Goal: Task Accomplishment & Management: Complete application form

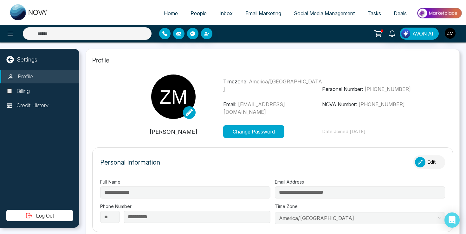
type input "**********"
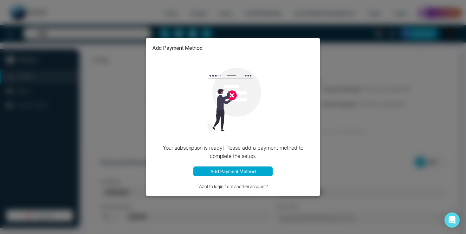
click at [245, 171] on button "Add Payment Method" at bounding box center [232, 171] width 79 height 10
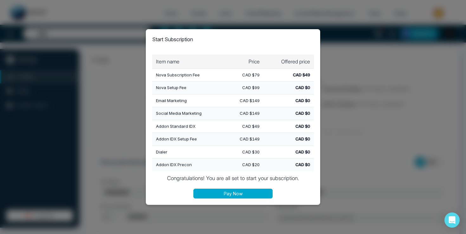
type input "**********"
click at [255, 193] on button "Pay Now" at bounding box center [232, 193] width 79 height 10
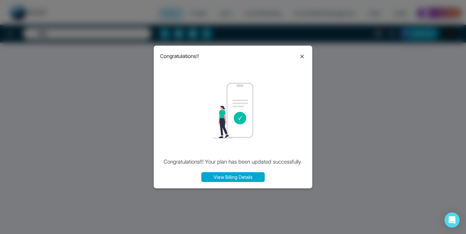
click at [250, 178] on button "View Billing Details" at bounding box center [232, 177] width 63 height 10
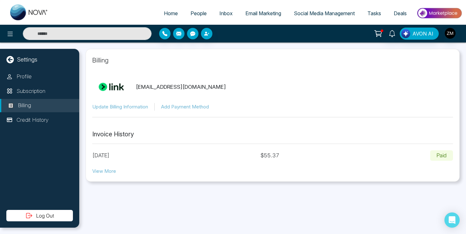
click at [110, 171] on button "View More" at bounding box center [104, 171] width 24 height 7
click at [455, 35] on button "button" at bounding box center [449, 33] width 11 height 11
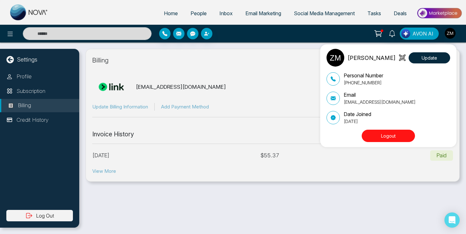
click at [167, 15] on div "Zain Merchant Update Personal Number +16478862514 Email contact@zainmerchant.ca…" at bounding box center [233, 117] width 466 height 234
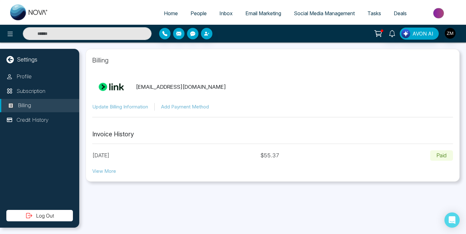
click at [168, 12] on span "Home" at bounding box center [171, 13] width 14 height 6
select select "*"
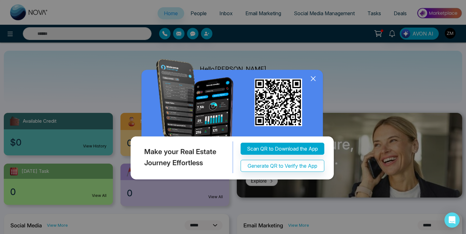
click at [12, 38] on div "Make your Real Estate Journey Effortless Scan QR to Download the App Generate Q…" at bounding box center [233, 117] width 466 height 234
click at [314, 78] on icon at bounding box center [313, 79] width 10 height 10
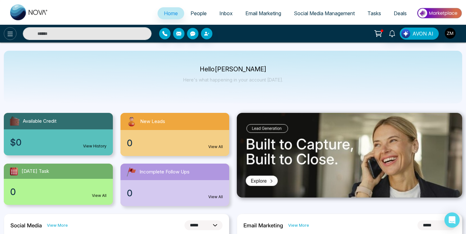
click at [12, 37] on icon at bounding box center [10, 34] width 8 height 8
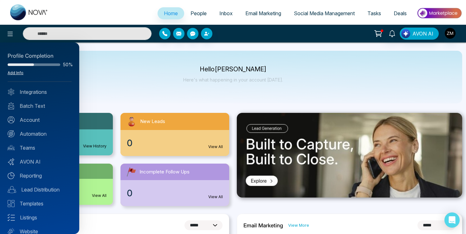
click at [17, 73] on link "Add Info" at bounding box center [16, 72] width 16 height 5
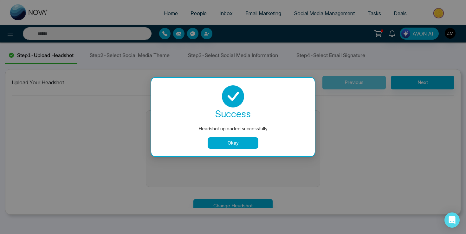
click at [242, 143] on button "Okay" at bounding box center [232, 142] width 51 height 11
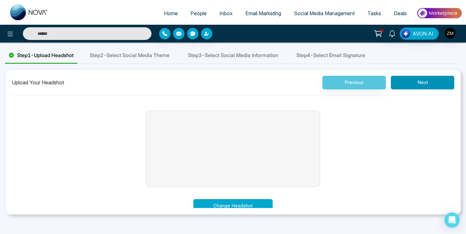
click at [438, 86] on button "Next" at bounding box center [421, 83] width 63 height 14
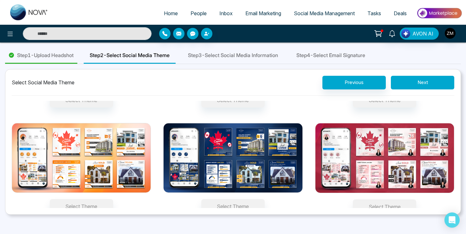
scroll to position [105, 0]
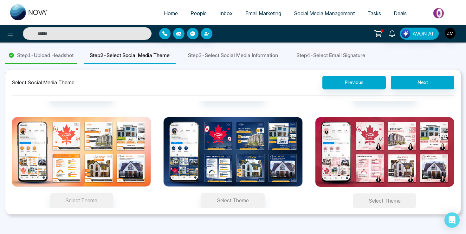
click at [384, 199] on button "Select Theme" at bounding box center [383, 200] width 63 height 15
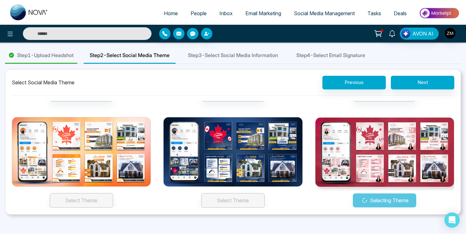
scroll to position [93, 0]
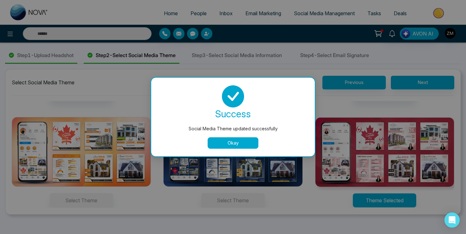
click at [246, 142] on button "Okay" at bounding box center [232, 142] width 51 height 11
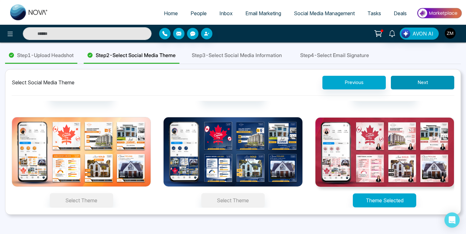
click at [421, 86] on button "Next" at bounding box center [421, 83] width 63 height 14
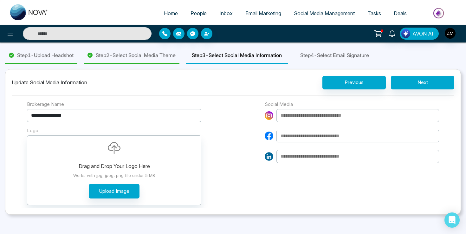
click at [101, 115] on input "**********" at bounding box center [114, 115] width 174 height 13
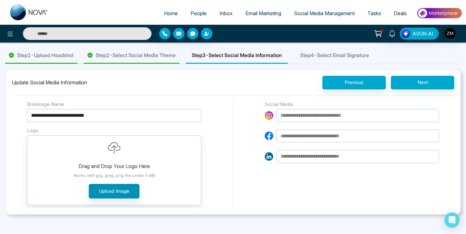
type input "**********"
click at [115, 192] on button "Upload Image" at bounding box center [114, 191] width 51 height 15
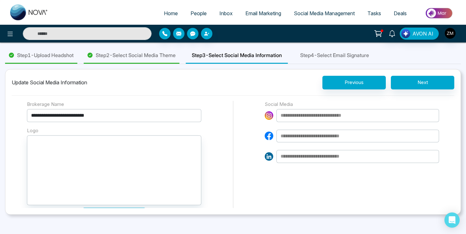
click at [337, 118] on input at bounding box center [357, 115] width 162 height 13
paste input "**********"
type input "**********"
click at [335, 136] on input at bounding box center [357, 136] width 162 height 13
paste input "**********"
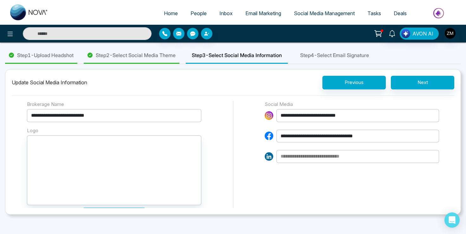
type input "**********"
click at [335, 158] on input at bounding box center [357, 156] width 162 height 13
paste input "**********"
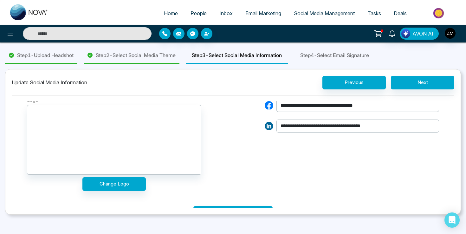
scroll to position [46, 0]
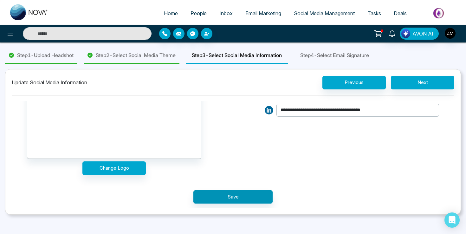
type input "**********"
click at [248, 192] on button "Save" at bounding box center [232, 197] width 79 height 14
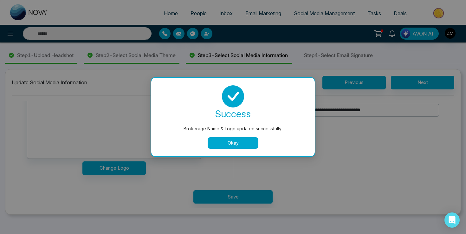
click at [248, 142] on button "Okay" at bounding box center [232, 142] width 51 height 11
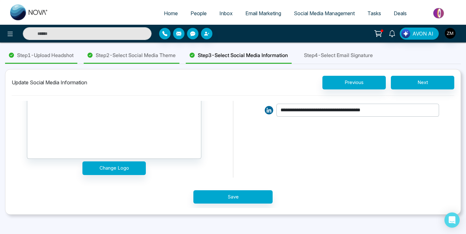
scroll to position [0, 0]
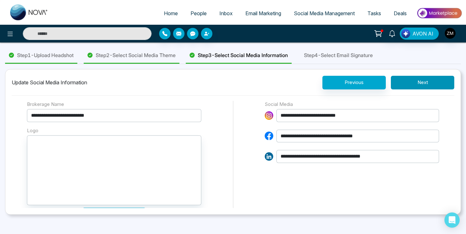
click at [430, 78] on button "Next" at bounding box center [421, 83] width 63 height 14
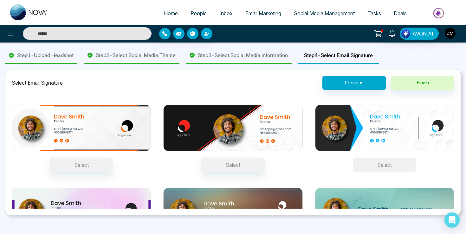
click at [371, 163] on button "Select" at bounding box center [383, 164] width 63 height 15
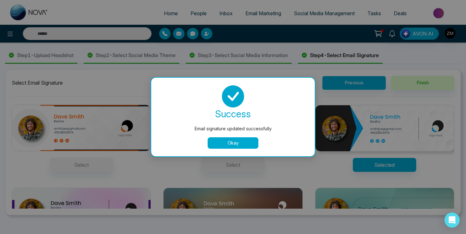
click at [245, 141] on button "Okay" at bounding box center [232, 142] width 51 height 11
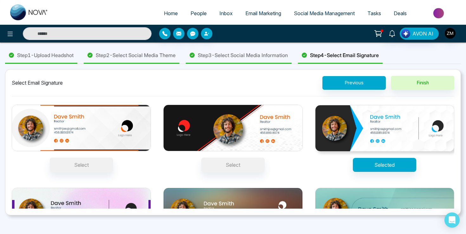
scroll to position [47, 0]
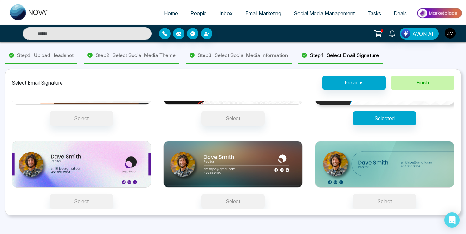
click at [411, 80] on button "Finish" at bounding box center [421, 83] width 63 height 14
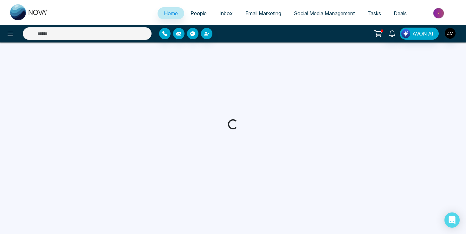
select select "*"
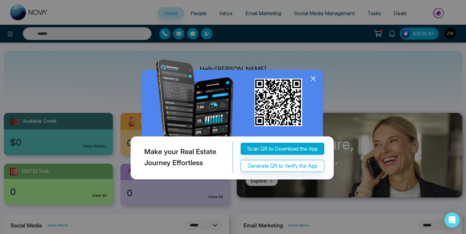
click at [313, 78] on icon at bounding box center [313, 79] width 4 height 4
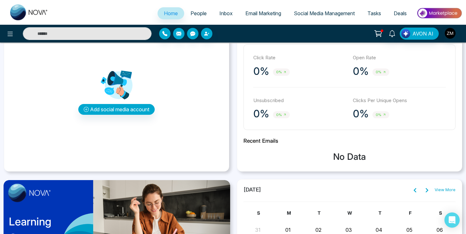
scroll to position [191, 0]
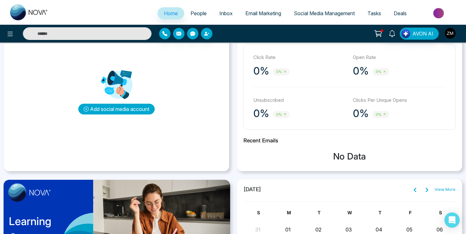
click at [134, 107] on button "Add social media account" at bounding box center [116, 109] width 76 height 11
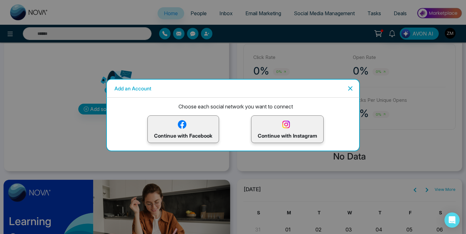
click at [190, 132] on p "Continue with Facebook" at bounding box center [183, 129] width 58 height 21
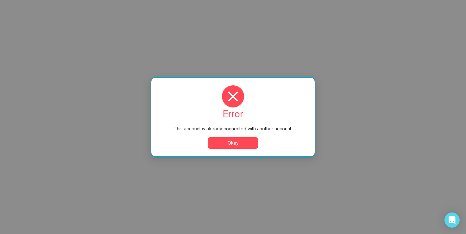
scroll to position [0, 0]
select select "*"
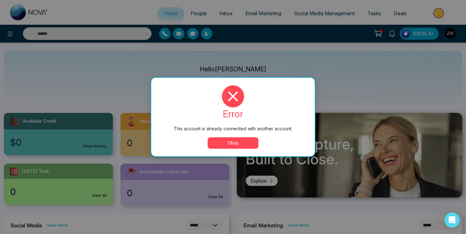
click at [248, 143] on button "Okay" at bounding box center [232, 142] width 51 height 11
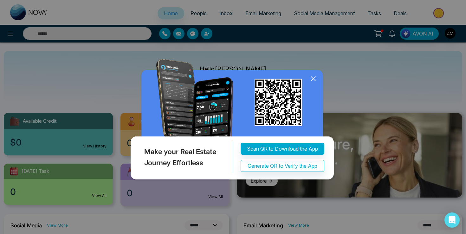
click at [315, 79] on icon at bounding box center [313, 79] width 10 height 10
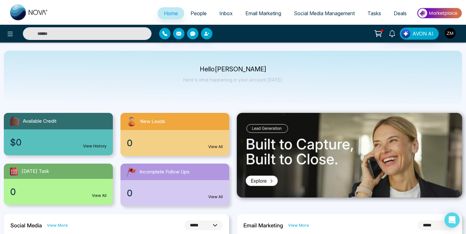
click at [454, 35] on img "button" at bounding box center [449, 33] width 11 height 11
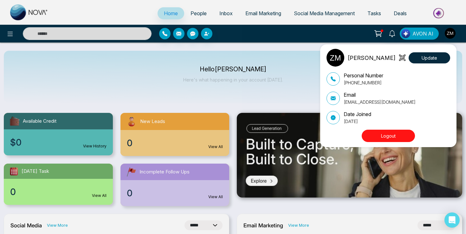
click at [389, 134] on button "Logout" at bounding box center [387, 136] width 53 height 12
